Goal: Task Accomplishment & Management: Manage account settings

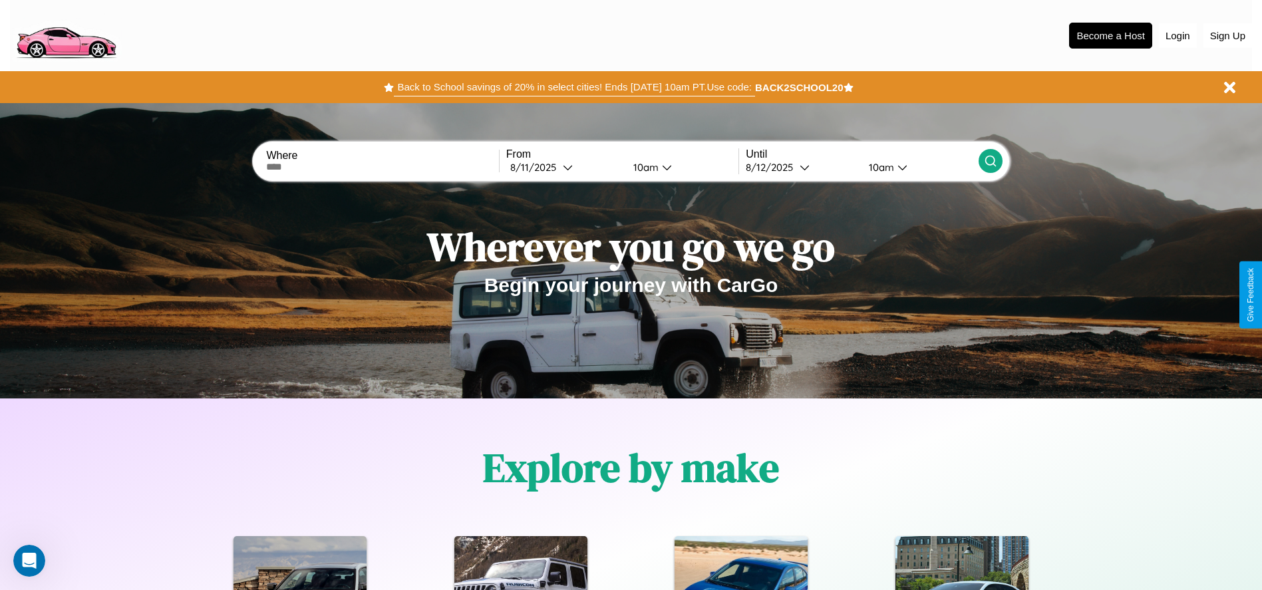
click at [574, 87] on button "Back to School savings of 20% in select cities! Ends [DATE] 10am PT. Use code:" at bounding box center [574, 87] width 360 height 19
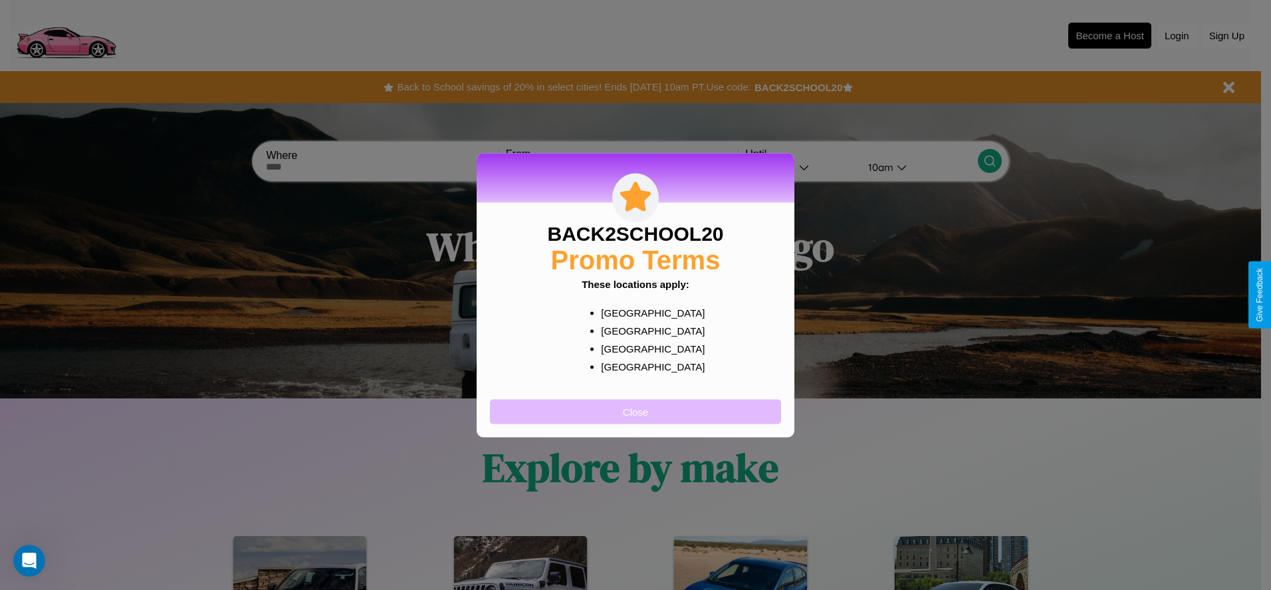
click at [636, 411] on button "Close" at bounding box center [635, 411] width 291 height 25
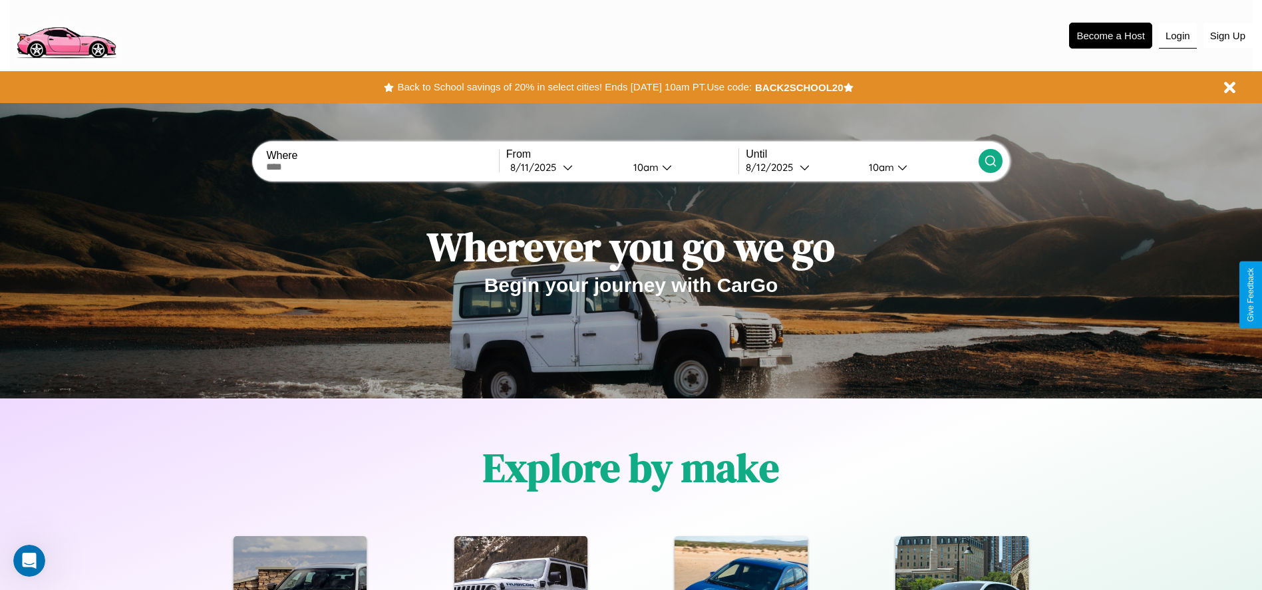
click at [1177, 35] on button "Login" at bounding box center [1177, 35] width 38 height 25
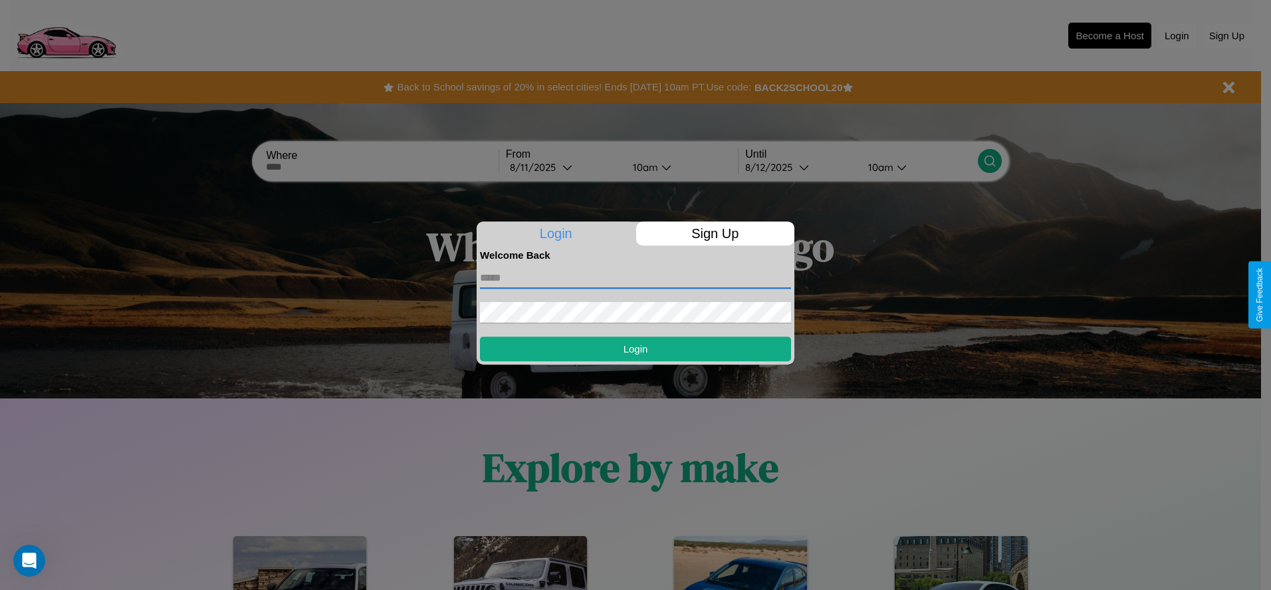
click at [636, 277] on input "text" at bounding box center [635, 277] width 311 height 21
type input "**********"
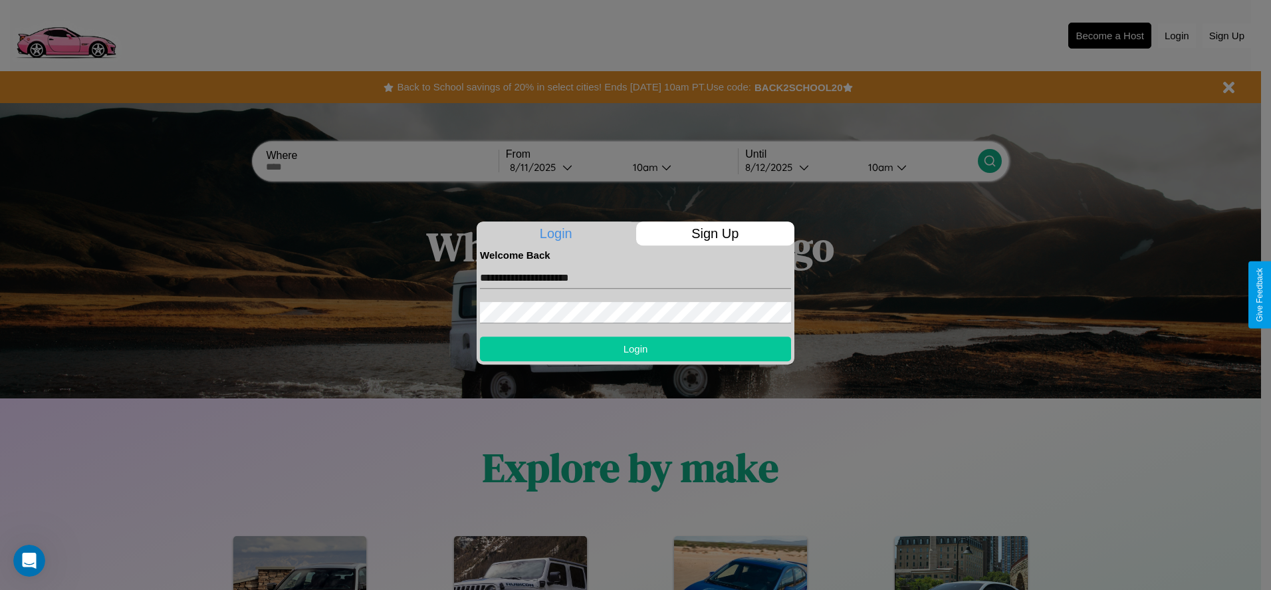
click at [636, 348] on button "Login" at bounding box center [635, 348] width 311 height 25
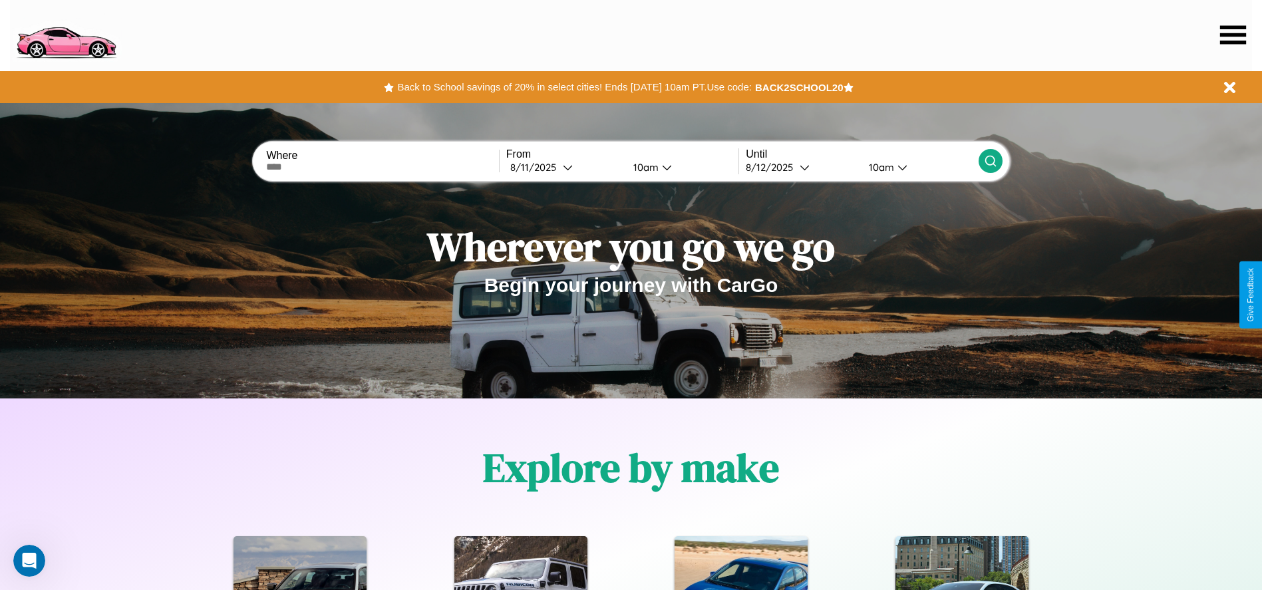
scroll to position [276, 0]
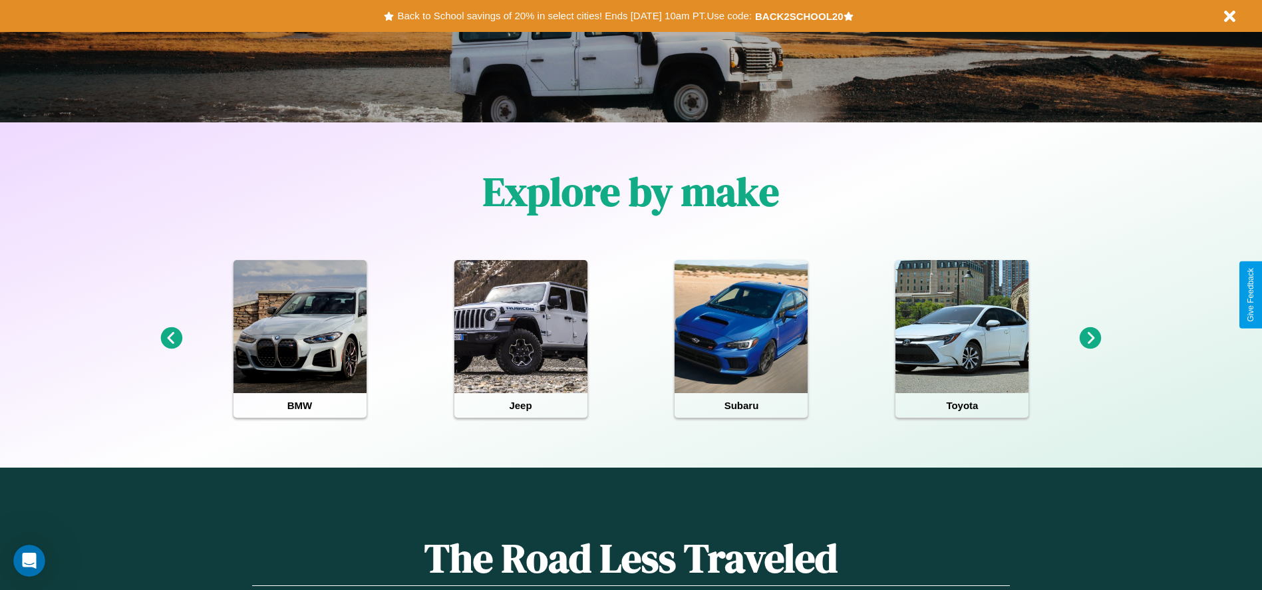
click at [1090, 338] on icon at bounding box center [1090, 338] width 22 height 22
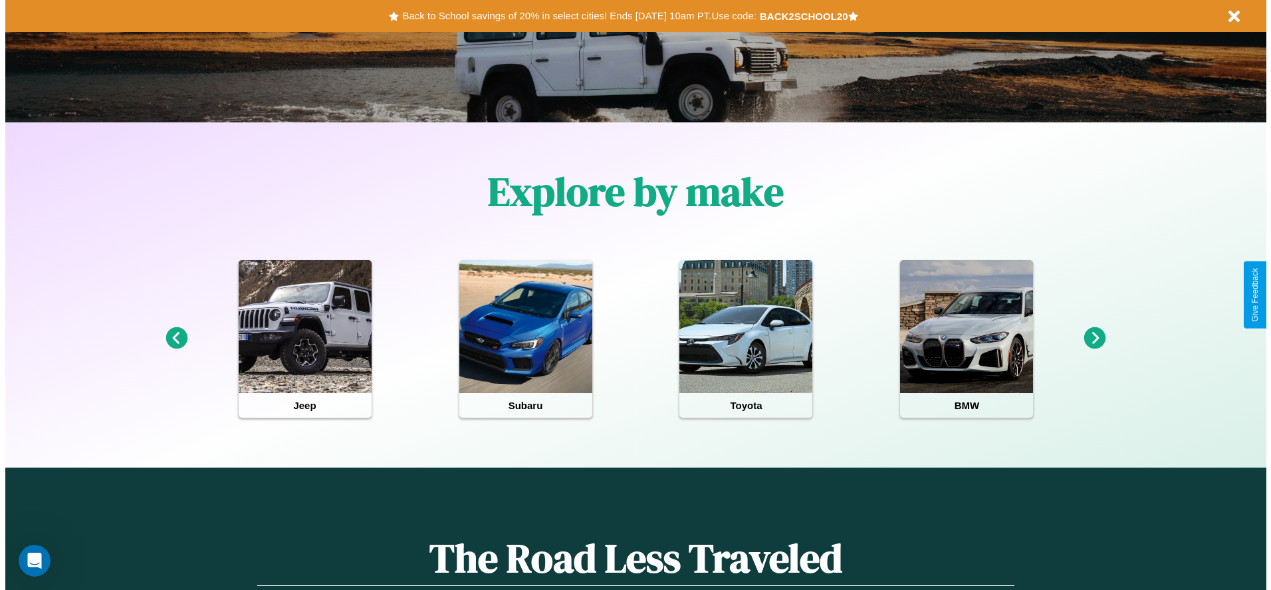
scroll to position [0, 0]
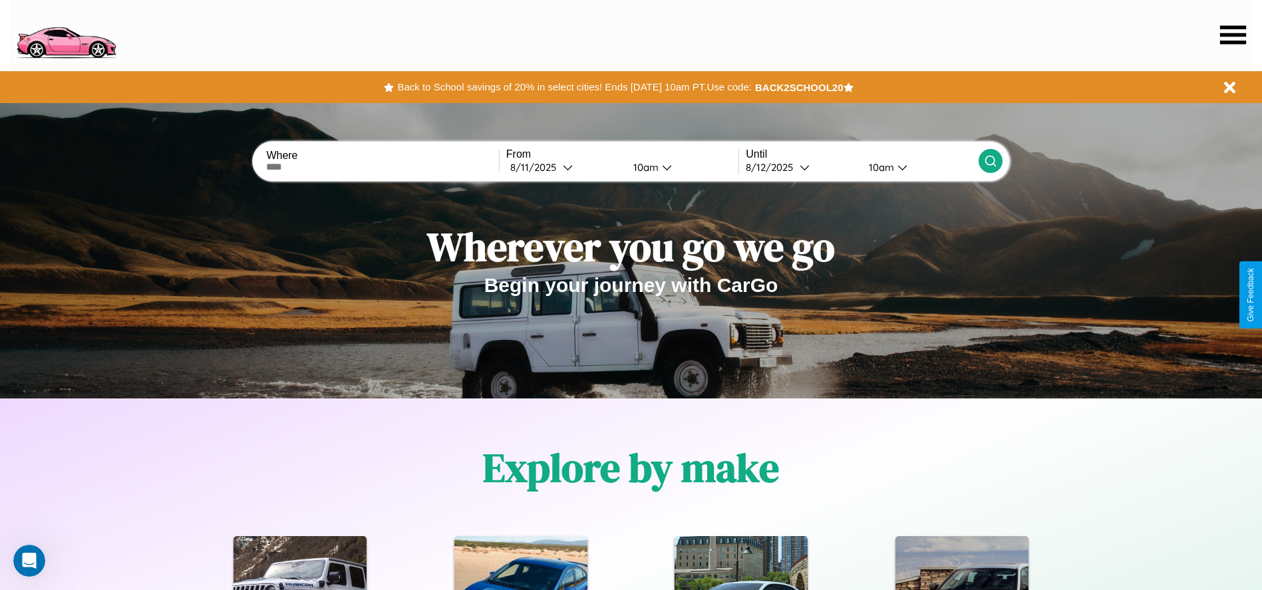
click at [1232, 35] on icon at bounding box center [1233, 34] width 26 height 19
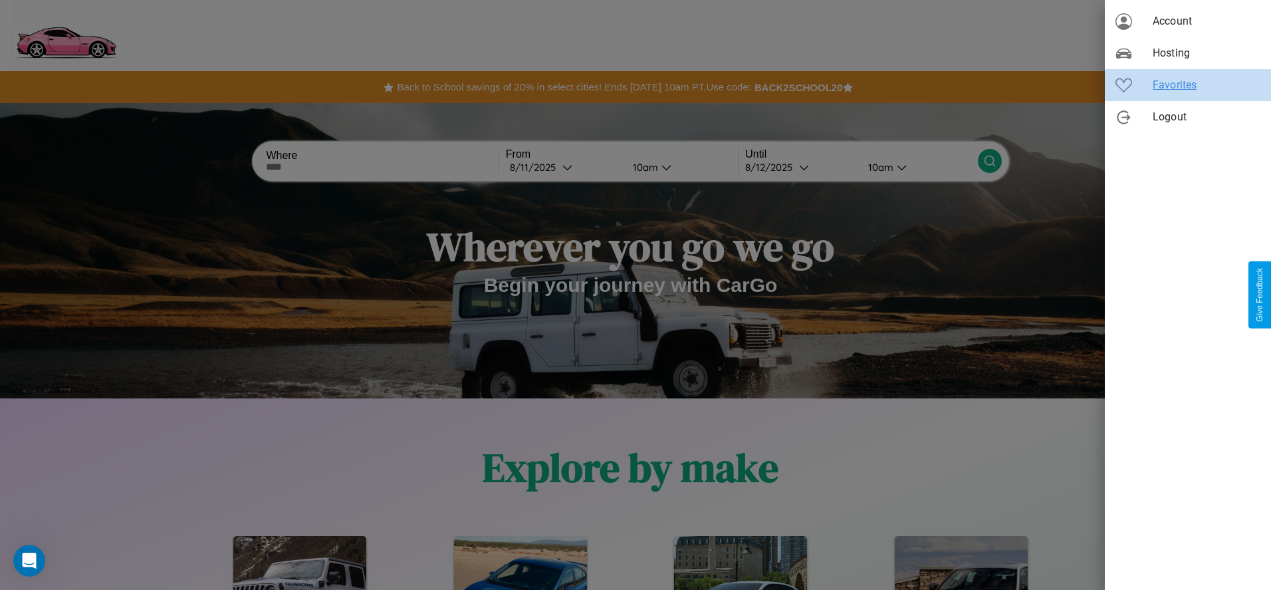
click at [1188, 85] on span "Favorites" at bounding box center [1207, 85] width 108 height 16
